Goal: Transaction & Acquisition: Register for event/course

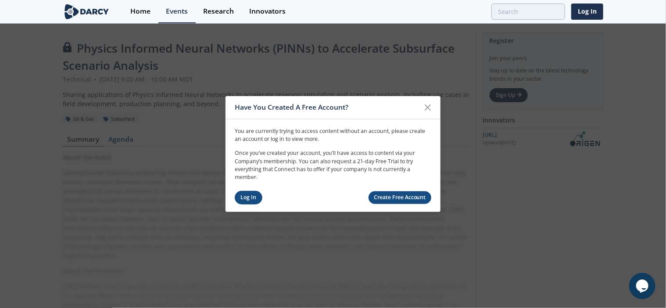
click at [243, 198] on link "Log In" at bounding box center [249, 198] width 28 height 14
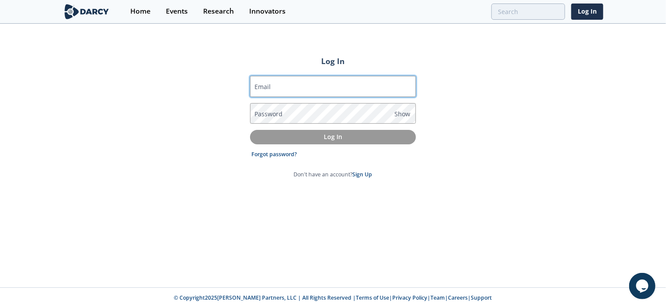
click at [349, 91] on input "Email" at bounding box center [333, 86] width 166 height 21
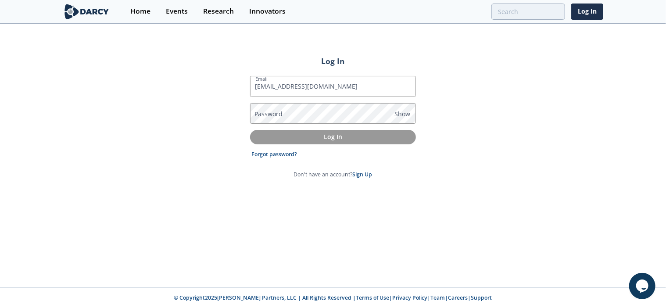
type input "[EMAIL_ADDRESS][DOMAIN_NAME]"
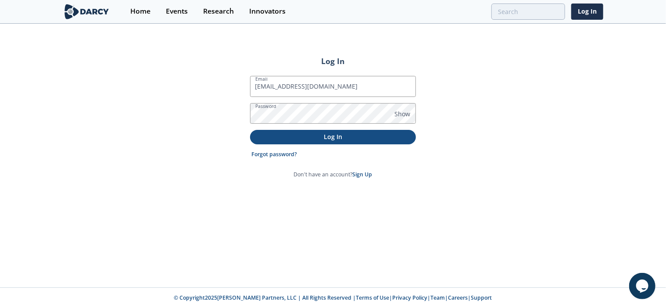
click at [319, 137] on p "Log In" at bounding box center [333, 136] width 154 height 9
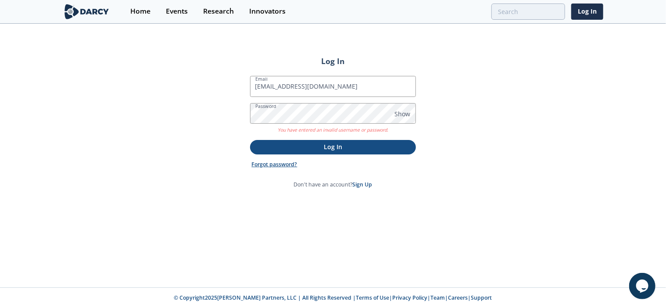
click at [282, 163] on link "Forgot password?" at bounding box center [275, 165] width 46 height 8
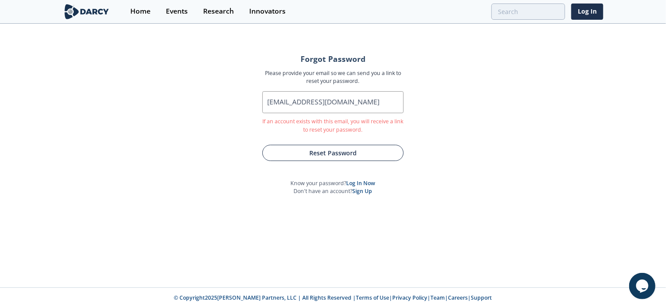
click at [317, 156] on button "Reset Password" at bounding box center [332, 153] width 141 height 16
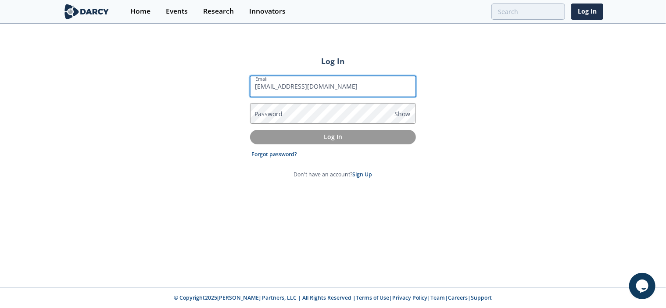
type input "[EMAIL_ADDRESS][DOMAIN_NAME]"
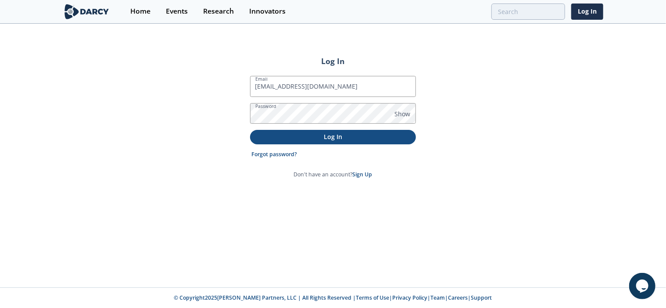
click at [332, 137] on p "Log In" at bounding box center [333, 136] width 154 height 9
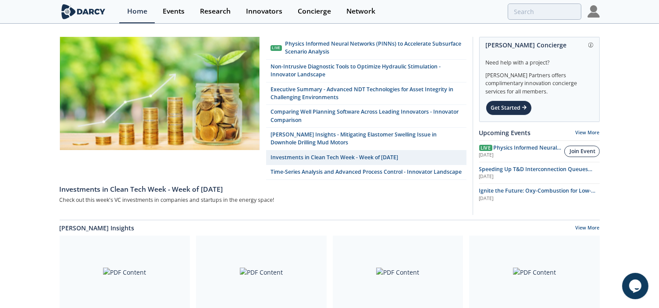
click at [584, 150] on div "Join Event" at bounding box center [583, 151] width 26 height 8
